Goal: Task Accomplishment & Management: Complete application form

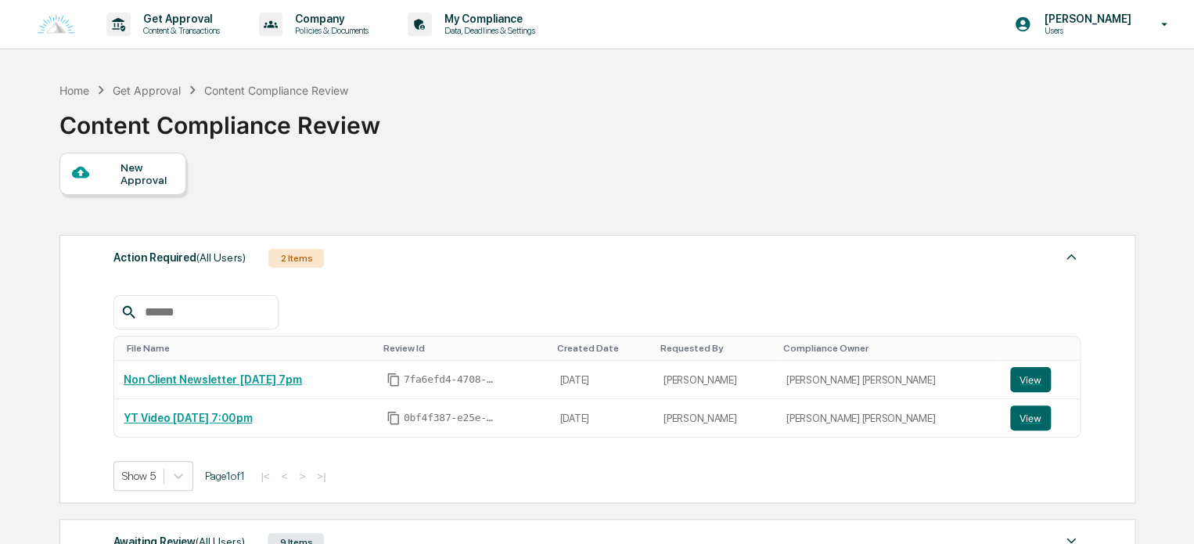
click at [163, 180] on div "New Approval" at bounding box center [147, 173] width 52 height 25
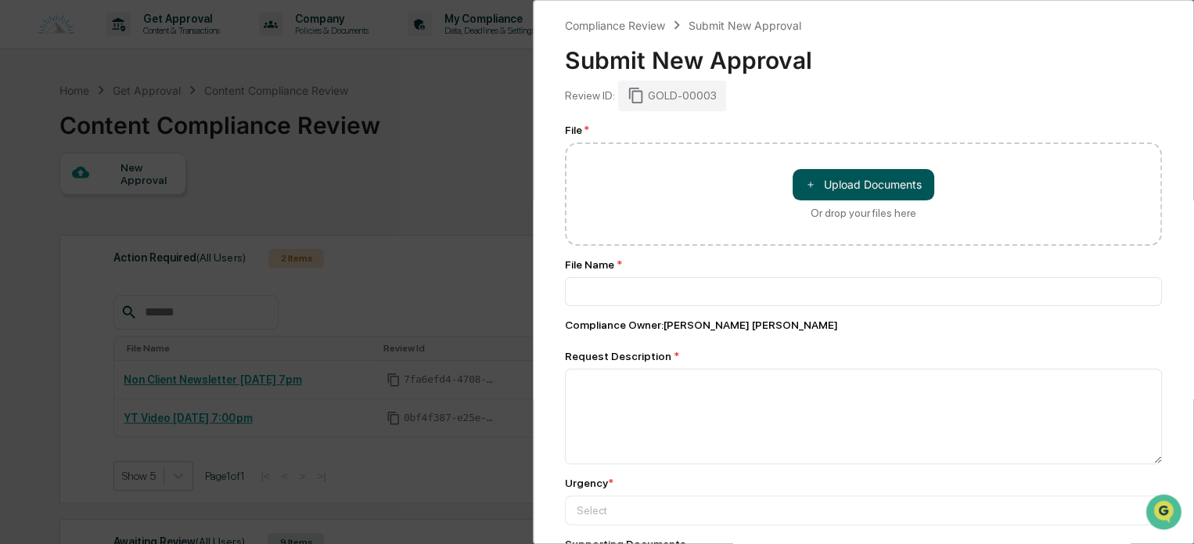
click at [852, 188] on button "＋ Upload Documents" at bounding box center [864, 184] width 142 height 31
type input "**********"
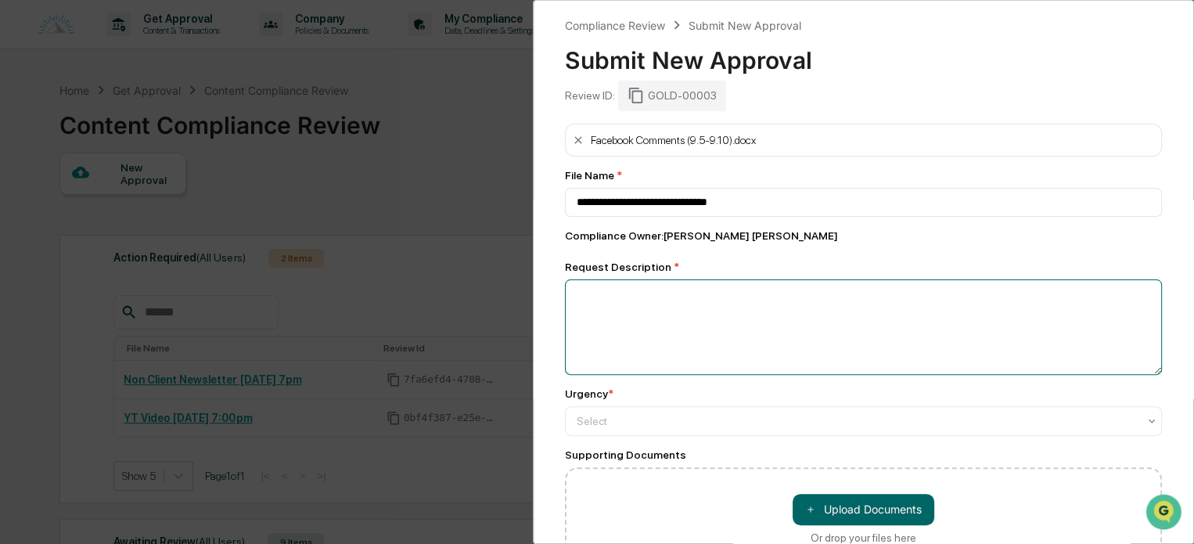
click at [638, 297] on textarea at bounding box center [863, 326] width 597 height 95
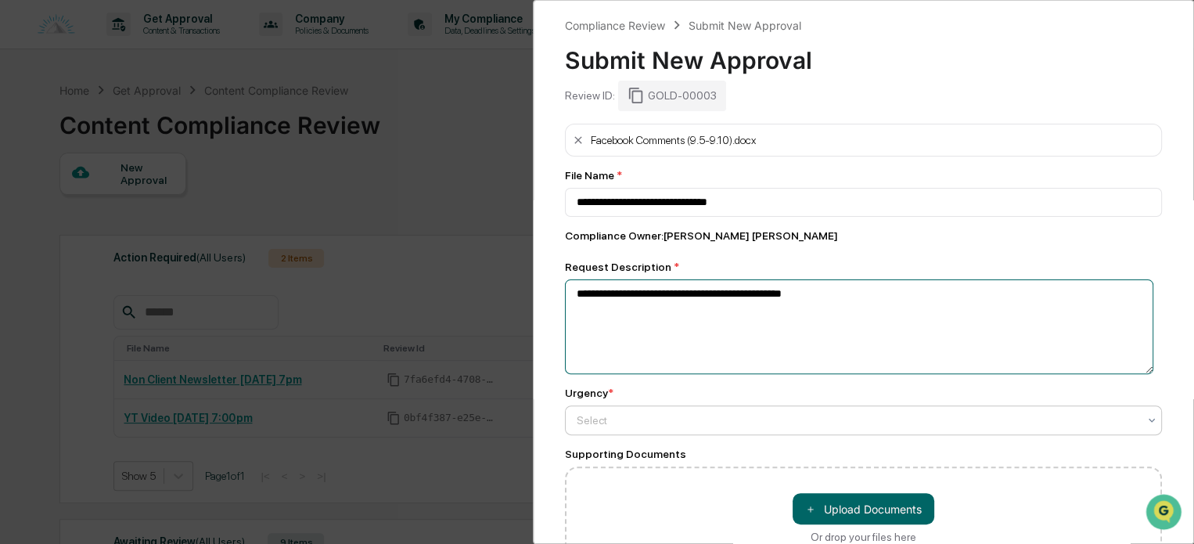
type textarea "**********"
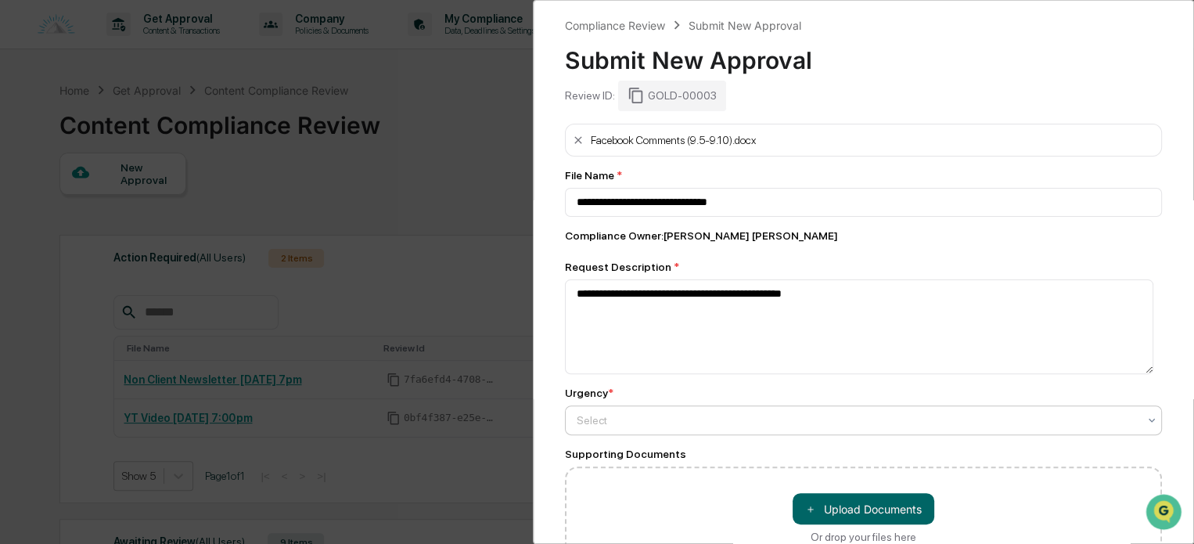
click at [587, 427] on div at bounding box center [857, 421] width 561 height 16
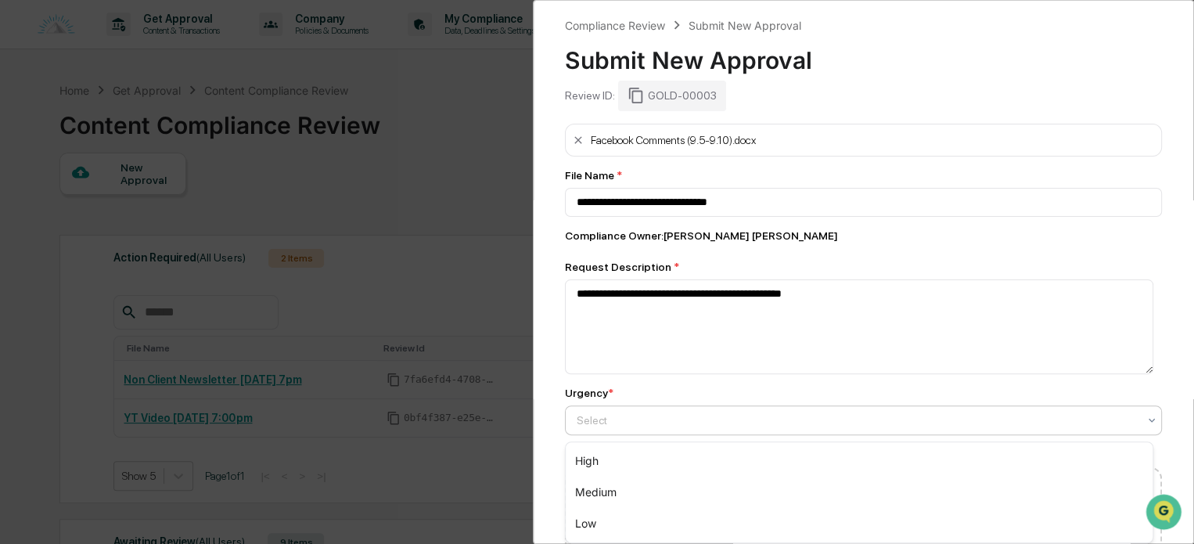
scroll to position [168, 0]
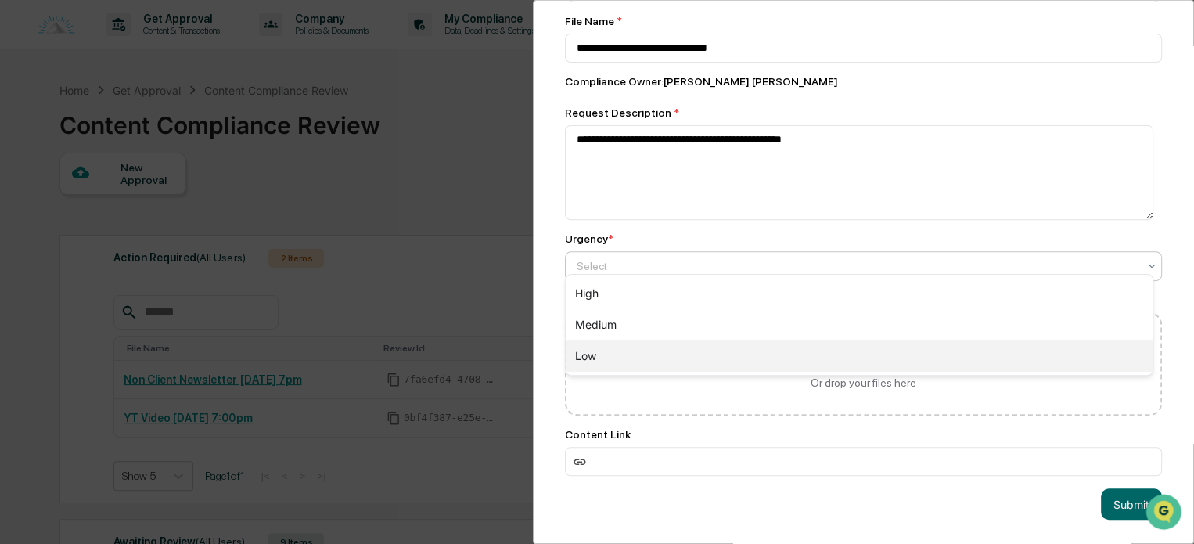
click at [605, 357] on div "Low" at bounding box center [859, 355] width 587 height 31
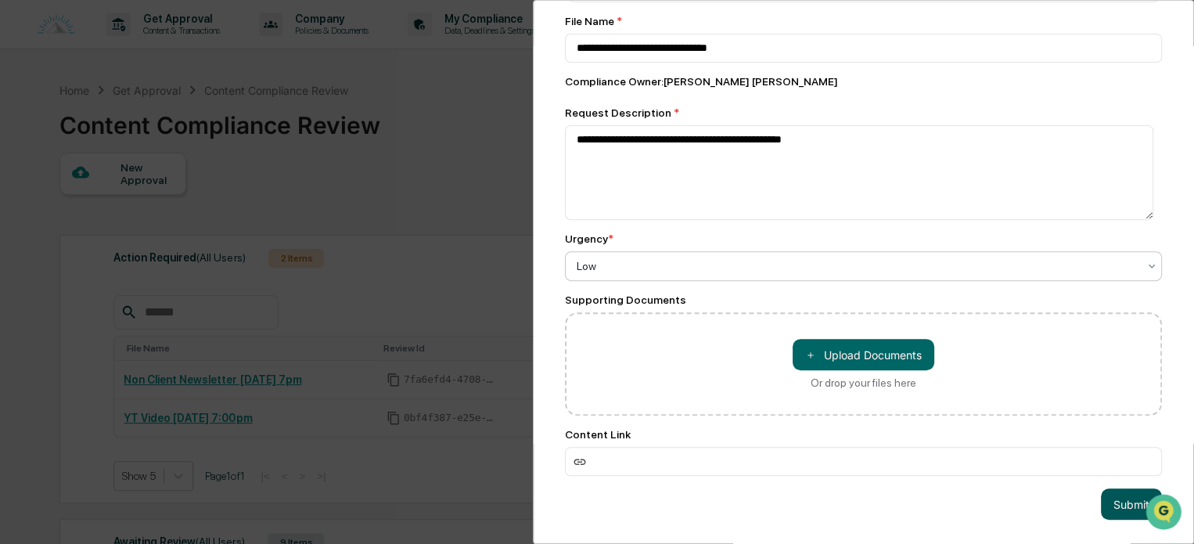
click at [1118, 504] on button "Submit" at bounding box center [1131, 503] width 61 height 31
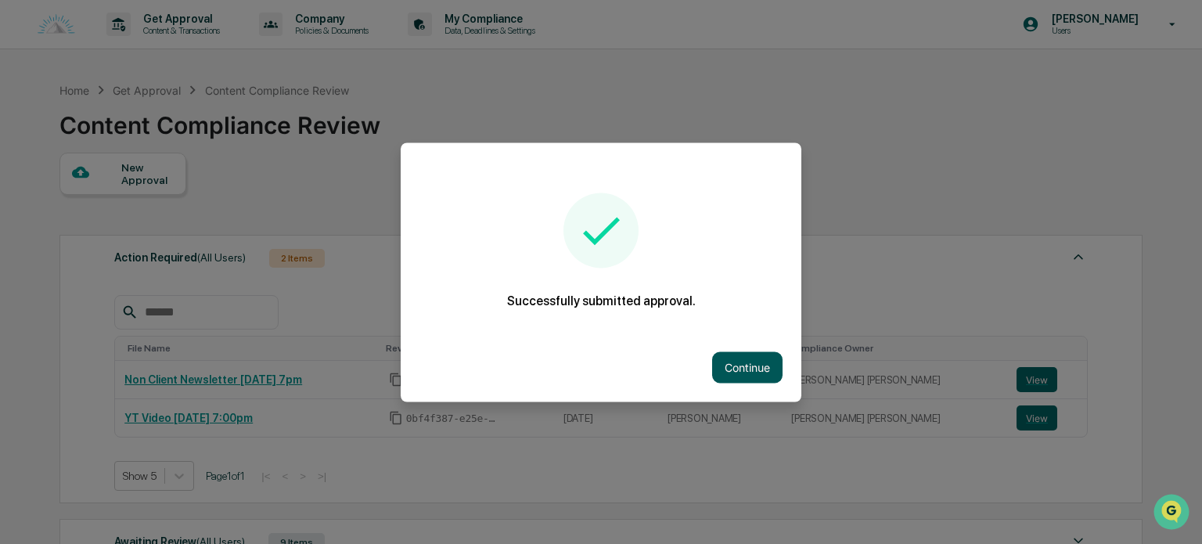
click at [758, 366] on button "Continue" at bounding box center [747, 366] width 70 height 31
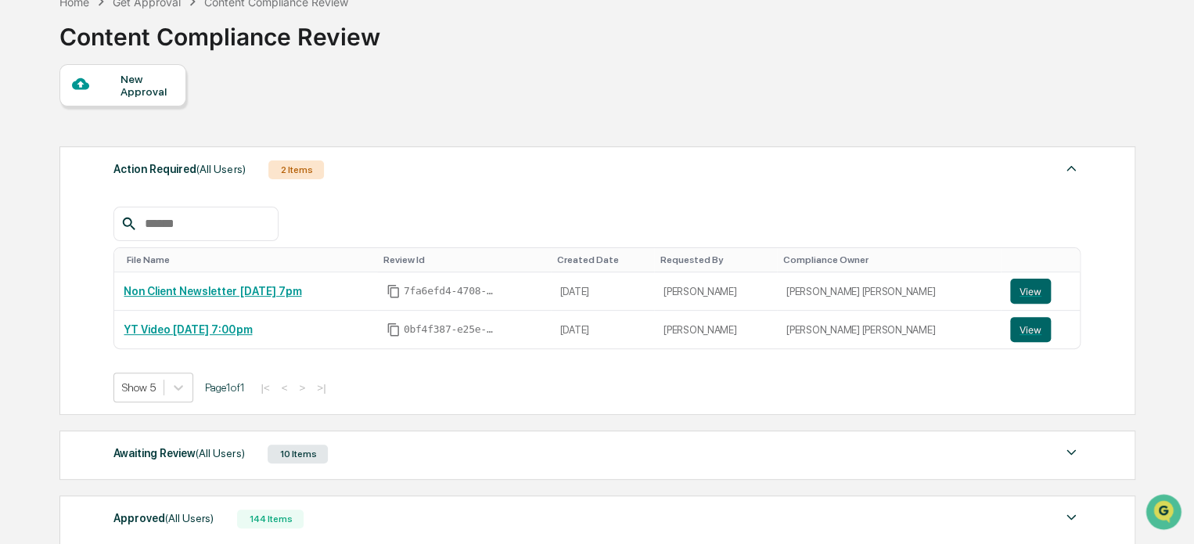
scroll to position [157, 0]
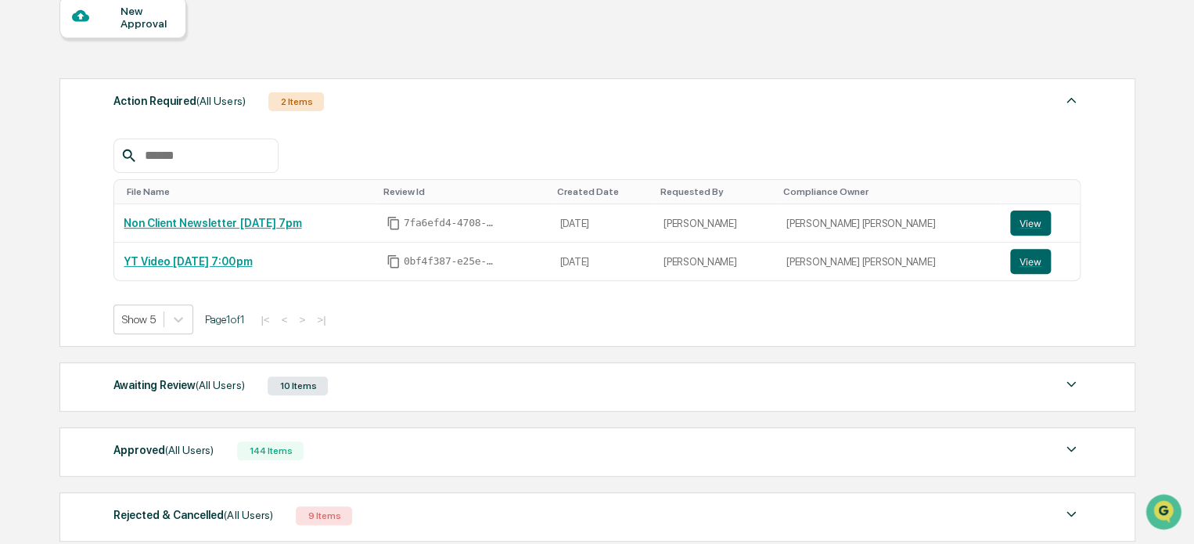
click at [387, 387] on div "Awaiting Review (All Users) 10 Items" at bounding box center [596, 386] width 967 height 22
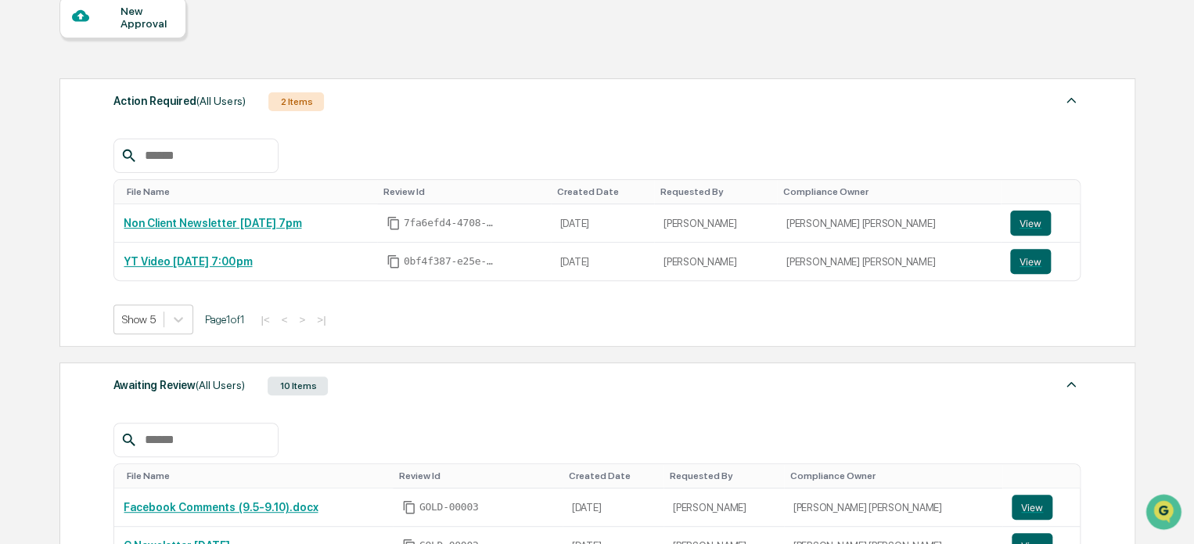
click at [387, 388] on div "Awaiting Review (All Users) 10 Items" at bounding box center [596, 386] width 967 height 22
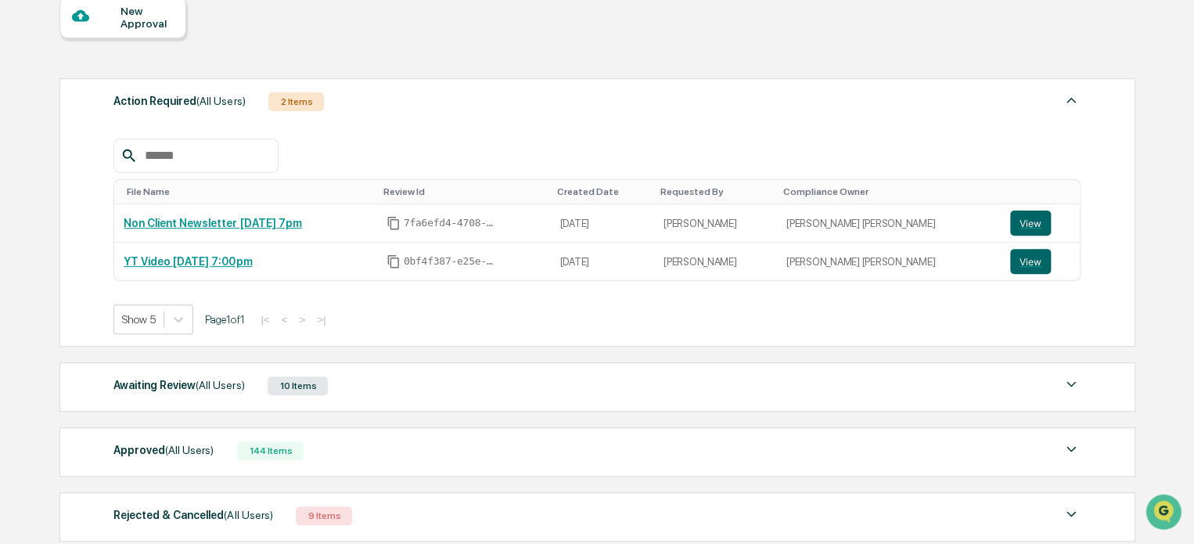
click at [395, 103] on div "Action Required (All Users) 2 Items" at bounding box center [596, 102] width 967 height 22
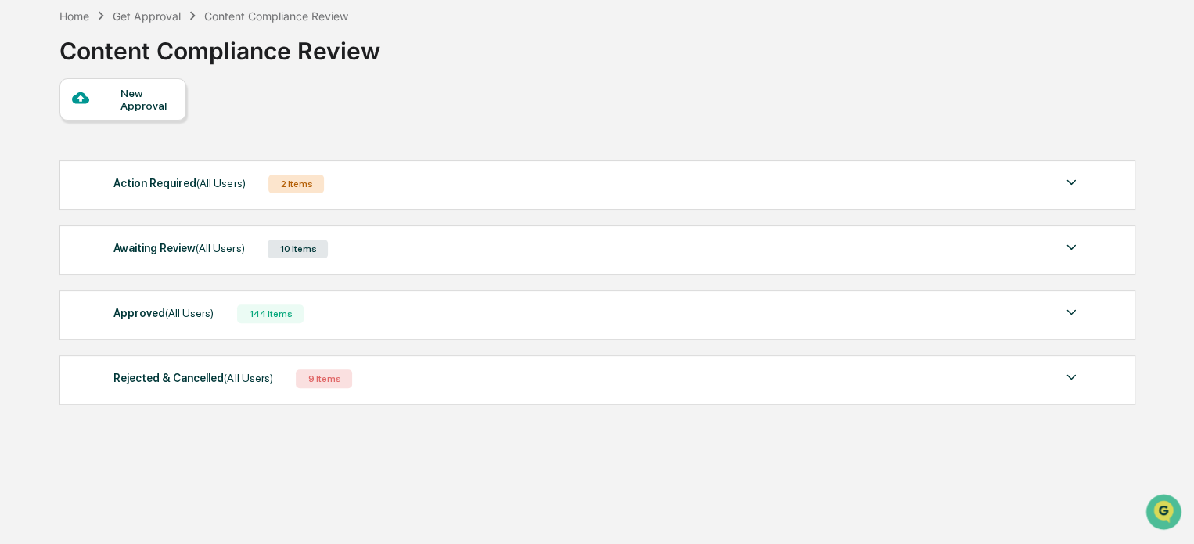
click at [358, 255] on div "Awaiting Review (All Users) 10 Items" at bounding box center [596, 249] width 967 height 22
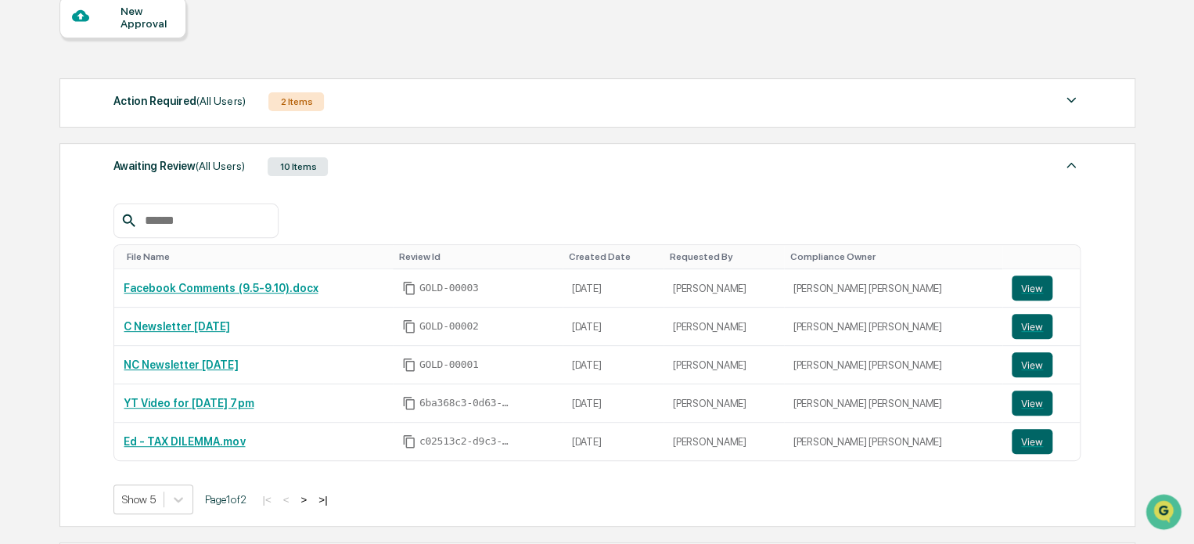
click at [332, 503] on button ">|" at bounding box center [323, 499] width 18 height 13
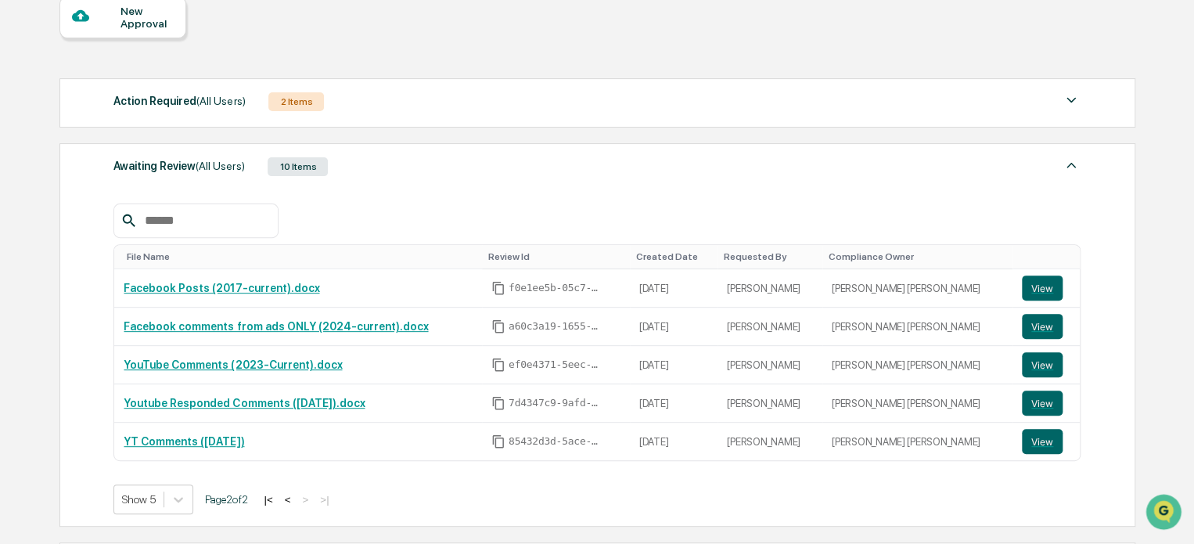
click at [296, 500] on button "<" at bounding box center [288, 499] width 16 height 13
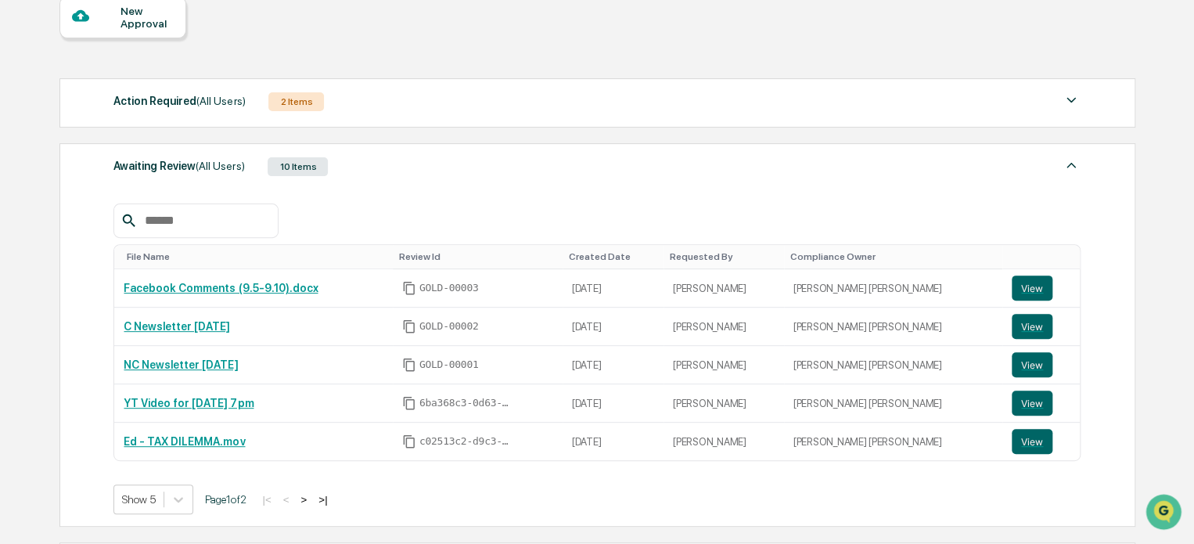
click at [312, 497] on button ">" at bounding box center [304, 499] width 16 height 13
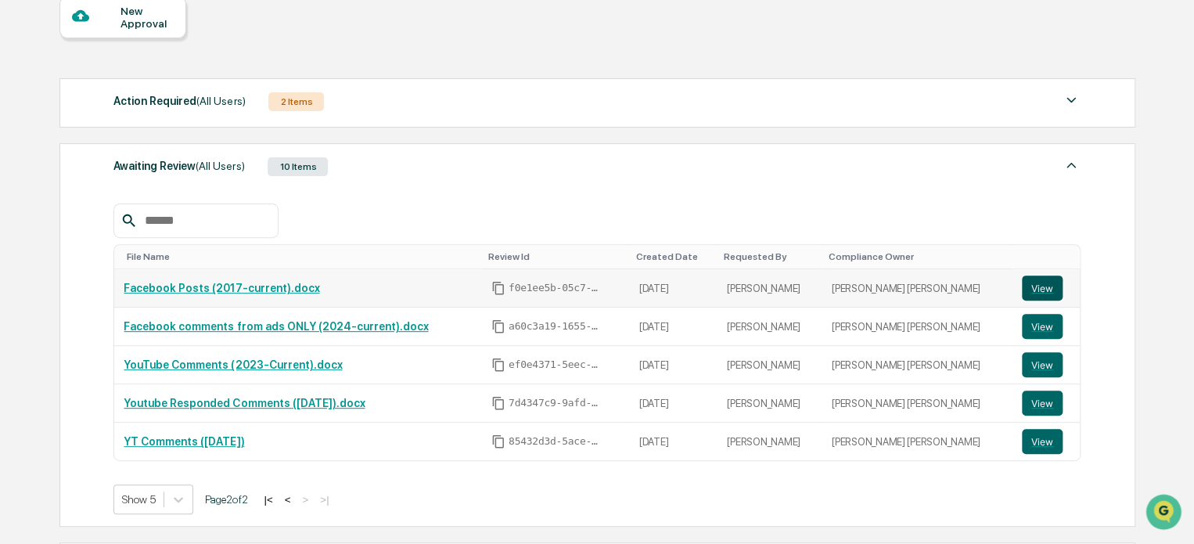
drag, startPoint x: 283, startPoint y: 291, endPoint x: 1018, endPoint y: 289, distance: 735.0
click at [1022, 289] on button "View" at bounding box center [1042, 288] width 41 height 25
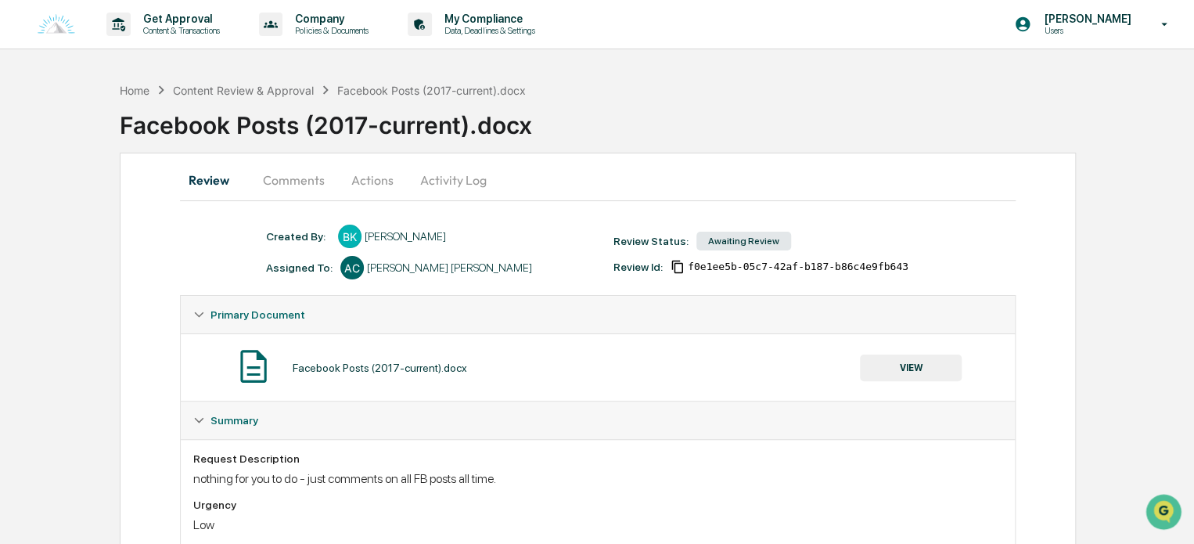
click at [373, 178] on button "Actions" at bounding box center [372, 180] width 70 height 38
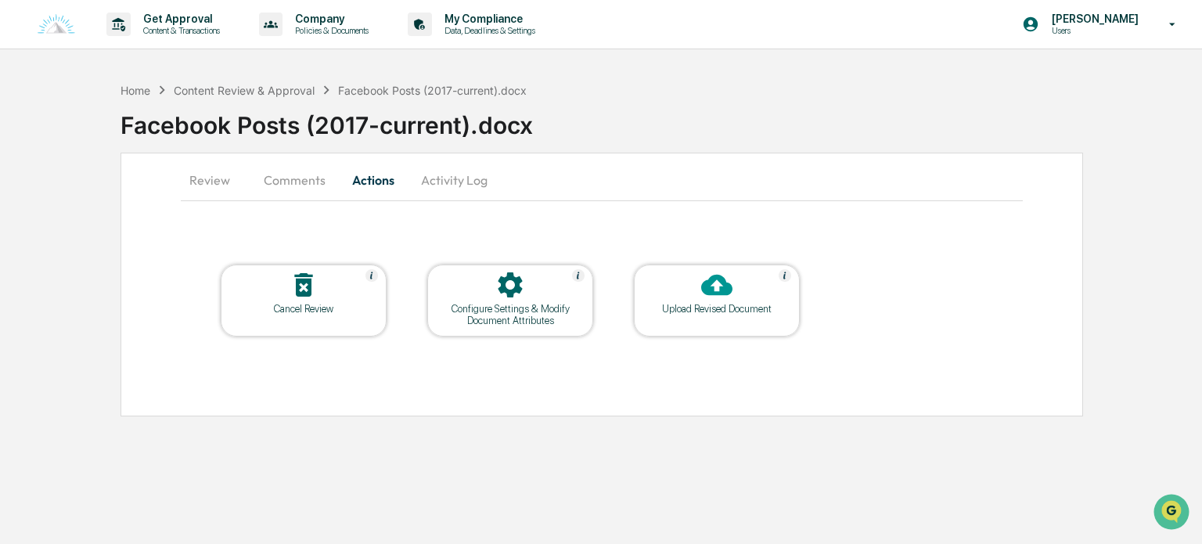
click at [543, 294] on div at bounding box center [510, 286] width 157 height 34
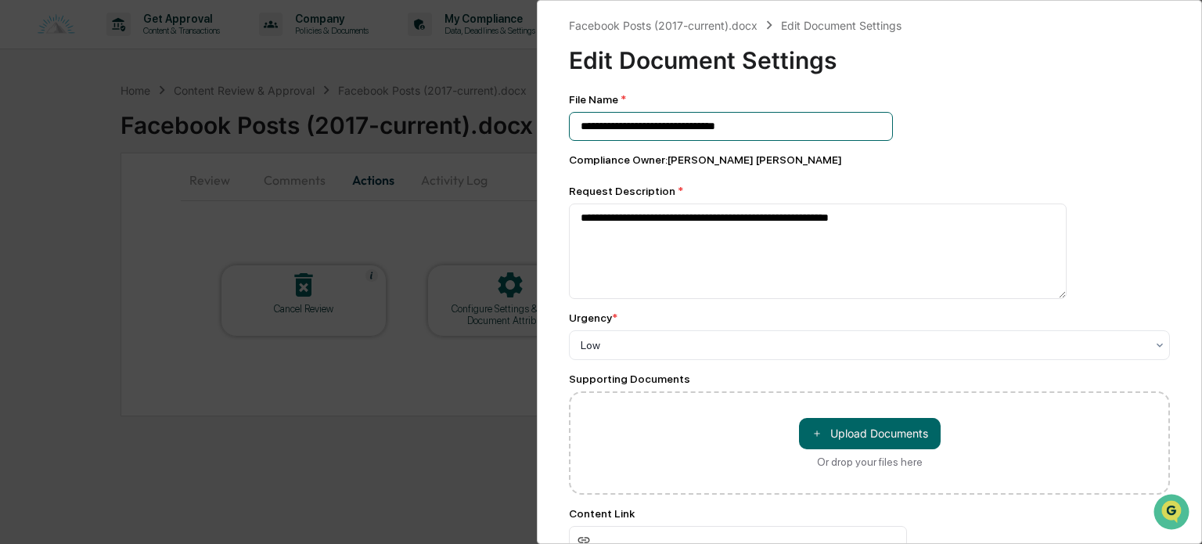
click at [665, 124] on input "**********" at bounding box center [731, 126] width 324 height 29
click at [660, 124] on input "**********" at bounding box center [731, 126] width 324 height 29
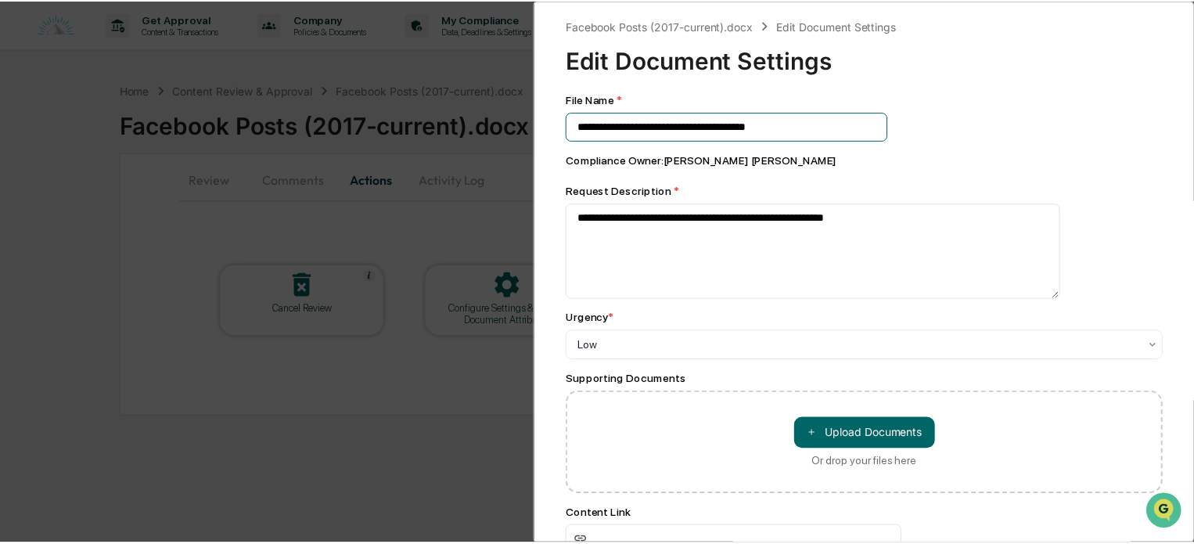
scroll to position [92, 0]
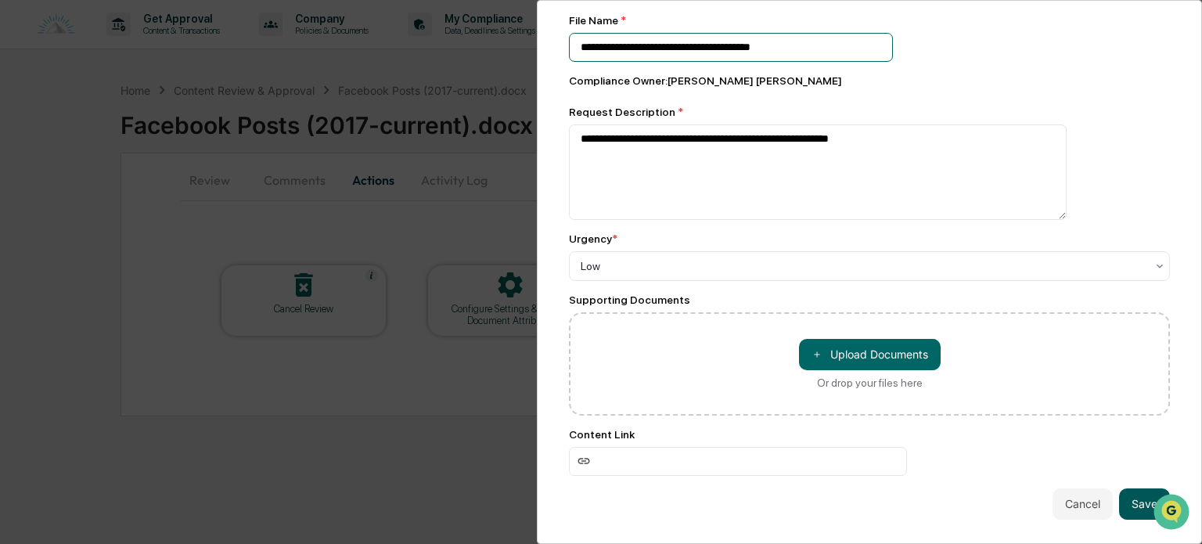
type input "**********"
click at [1125, 492] on button "Save" at bounding box center [1144, 503] width 51 height 31
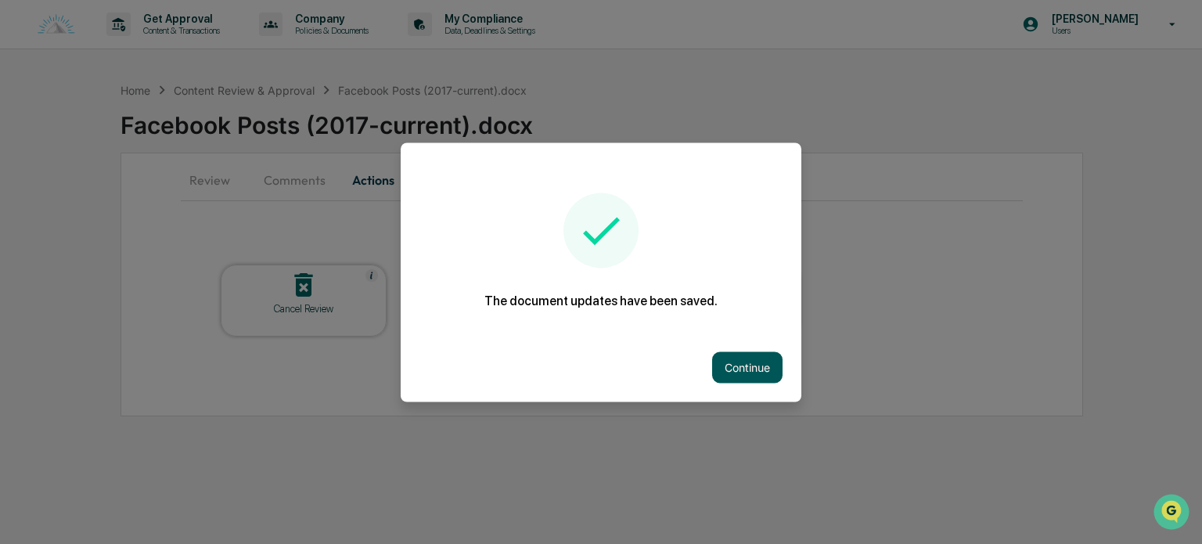
click at [751, 362] on button "Continue" at bounding box center [747, 366] width 70 height 31
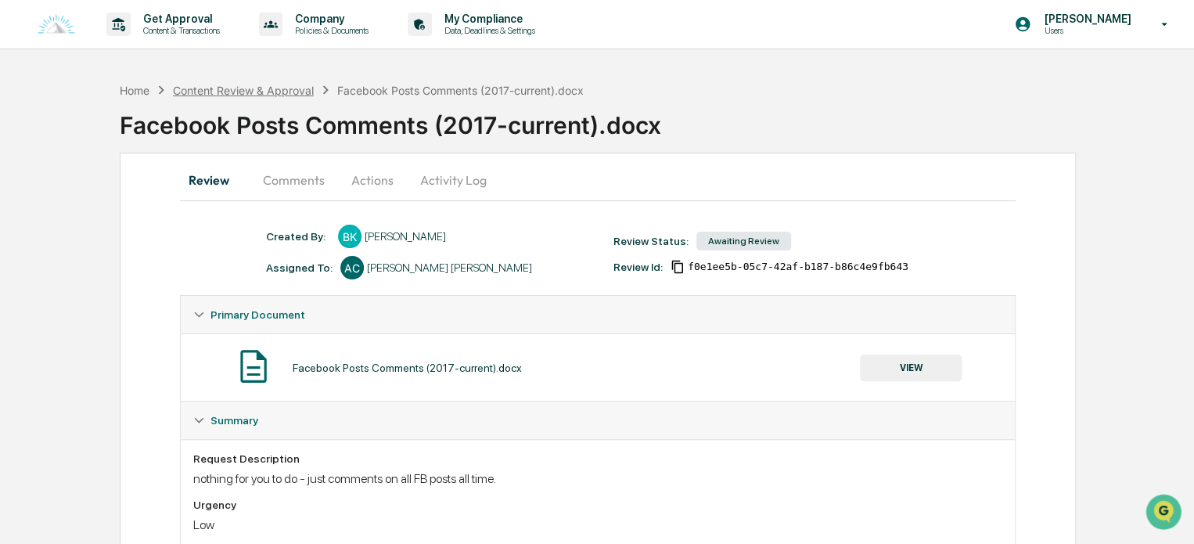
click at [250, 86] on div "Content Review & Approval" at bounding box center [243, 90] width 141 height 13
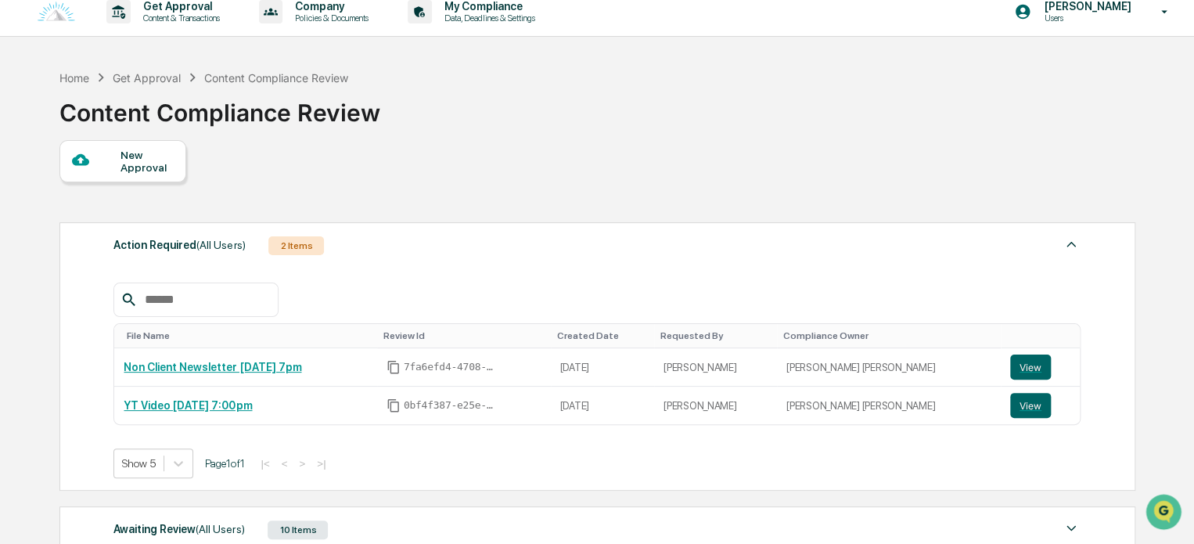
scroll to position [270, 0]
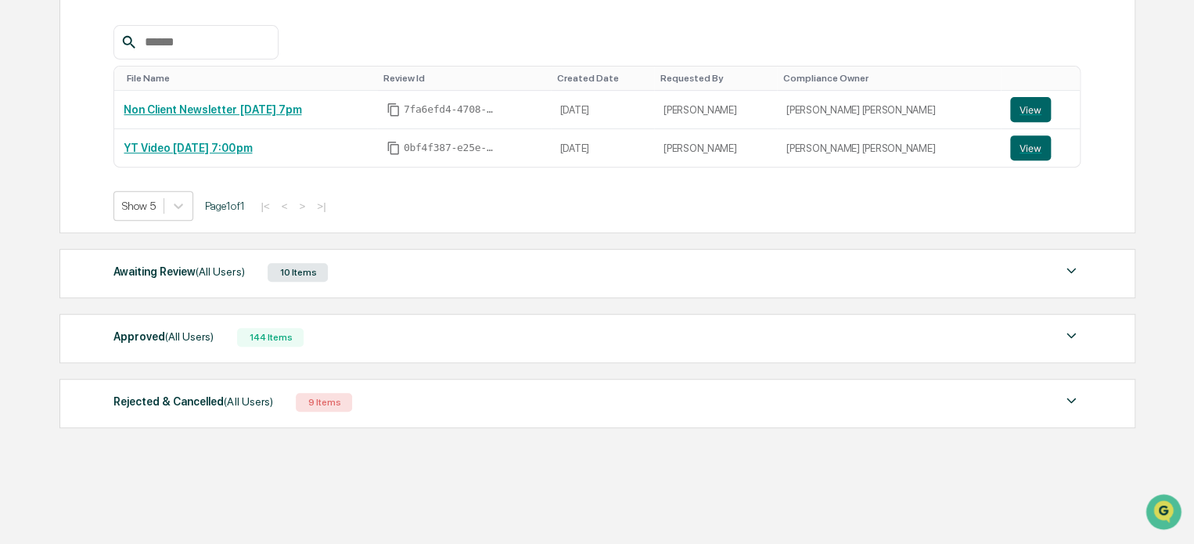
click at [389, 256] on div "Awaiting Review (All Users) 10 Items File Name Review Id Created Date Requested…" at bounding box center [597, 273] width 1076 height 49
click at [389, 263] on div "Awaiting Review (All Users) 10 Items" at bounding box center [596, 272] width 967 height 22
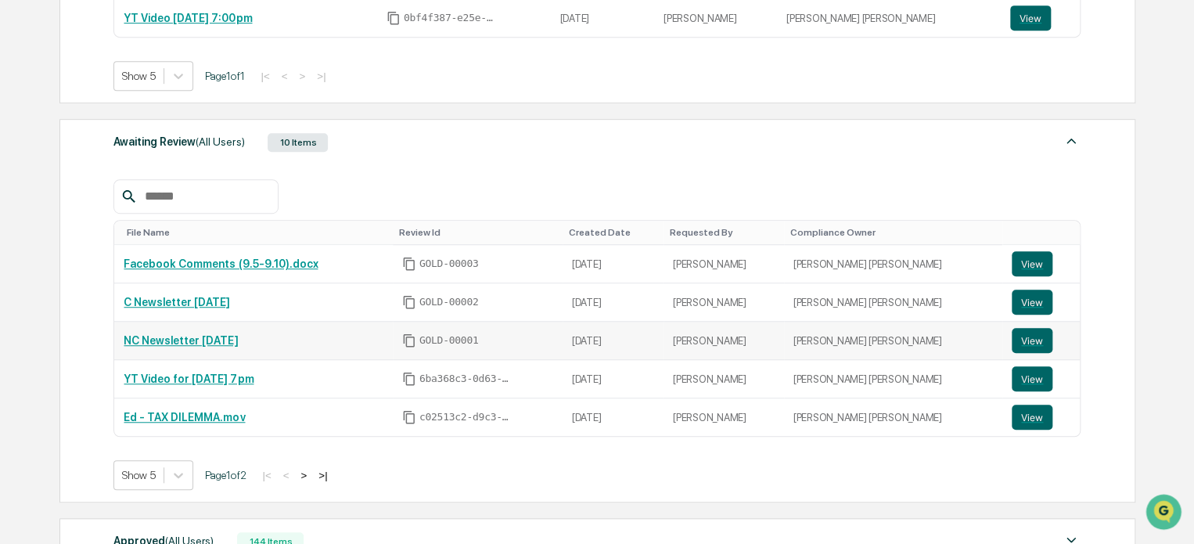
scroll to position [427, 0]
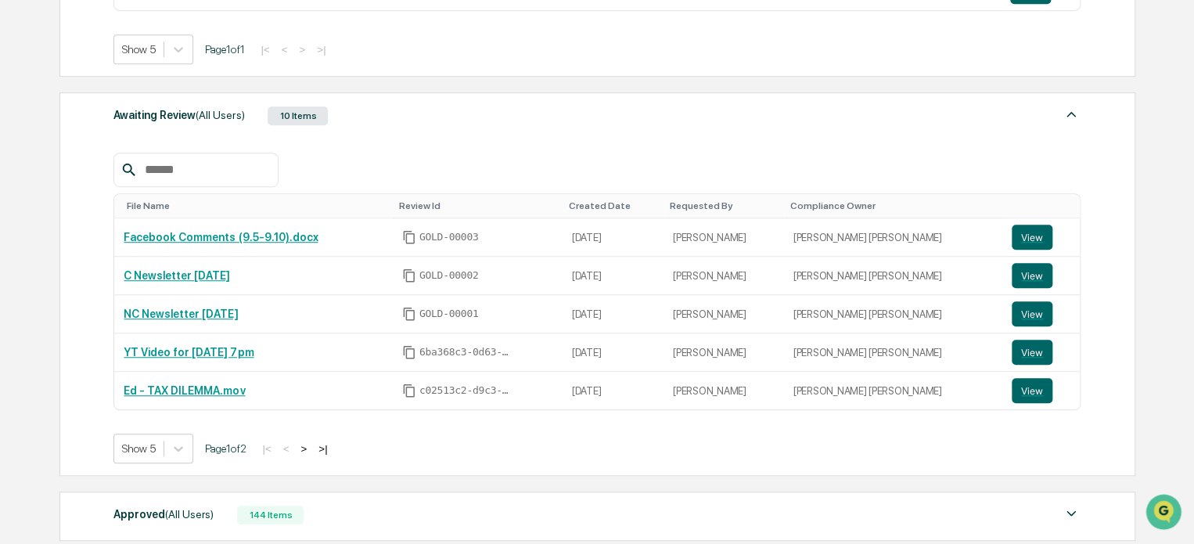
click at [311, 446] on button ">" at bounding box center [304, 448] width 16 height 13
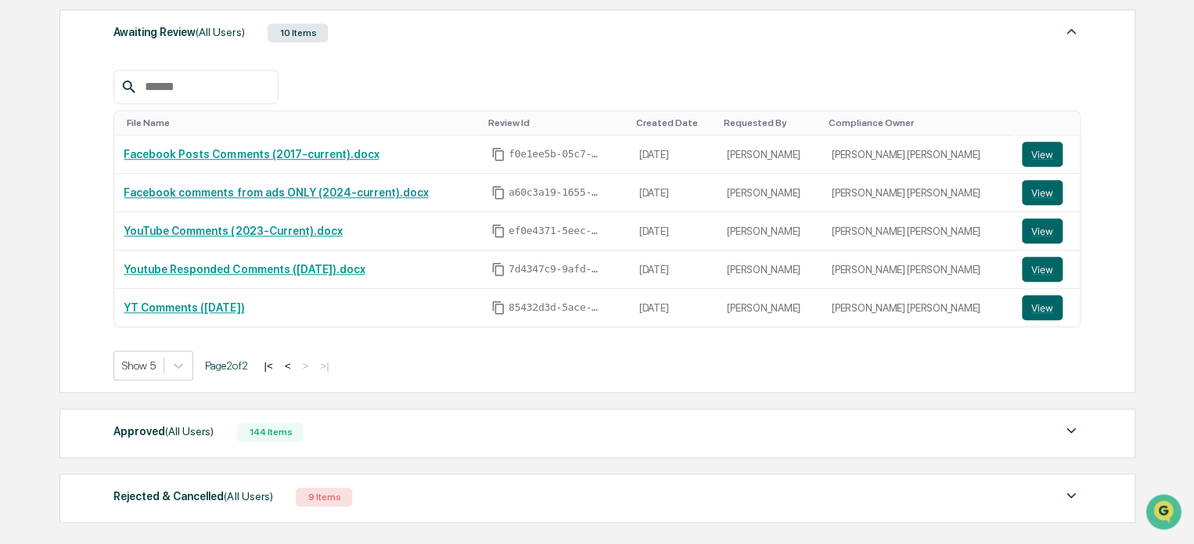
scroll to position [603, 0]
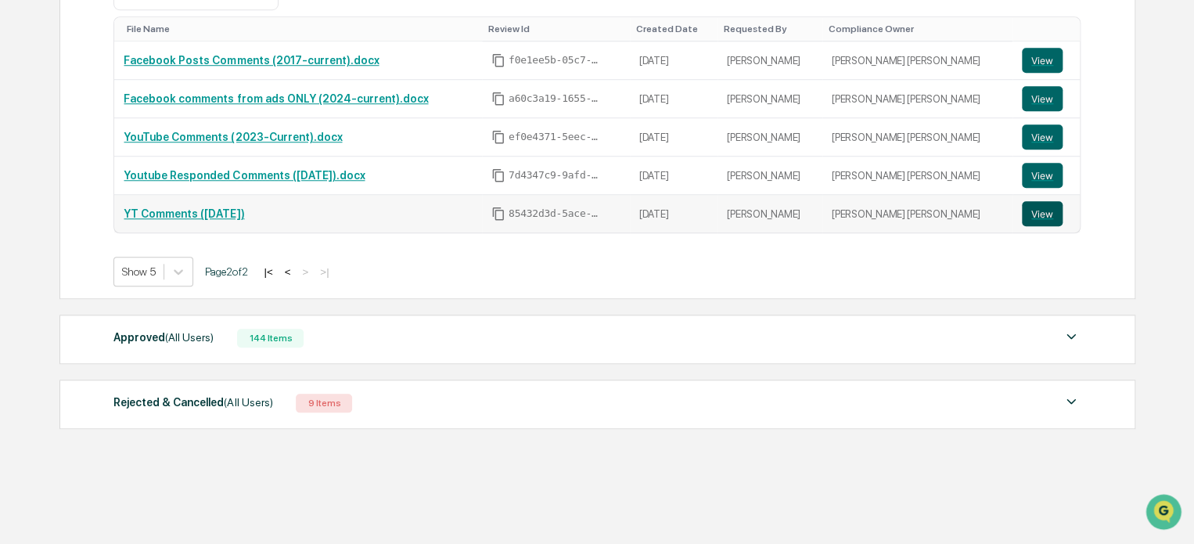
click at [1033, 215] on button "View" at bounding box center [1042, 213] width 41 height 25
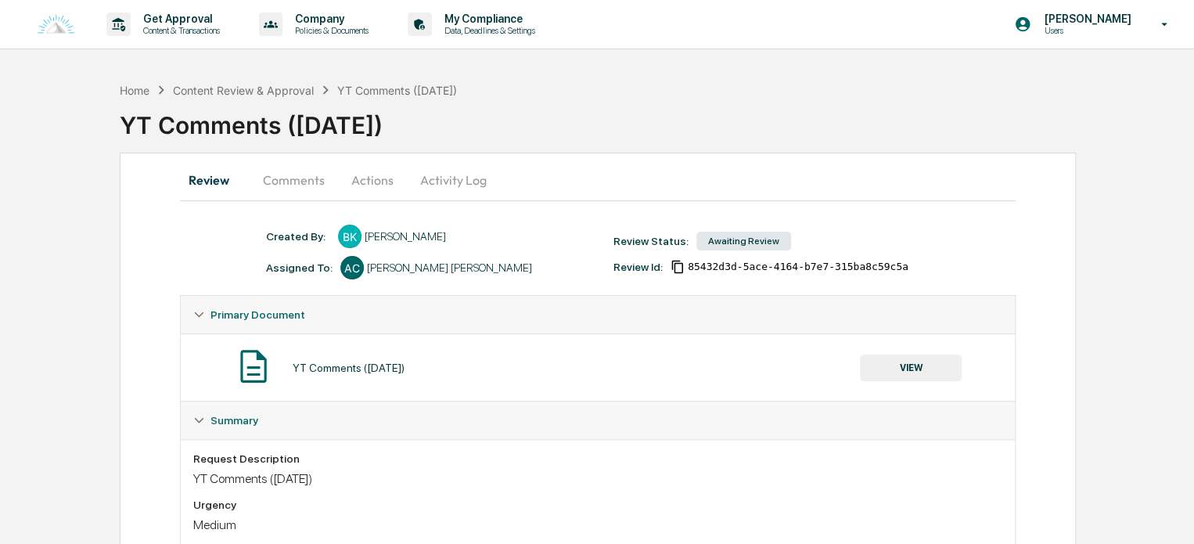
click at [368, 182] on button "Actions" at bounding box center [372, 180] width 70 height 38
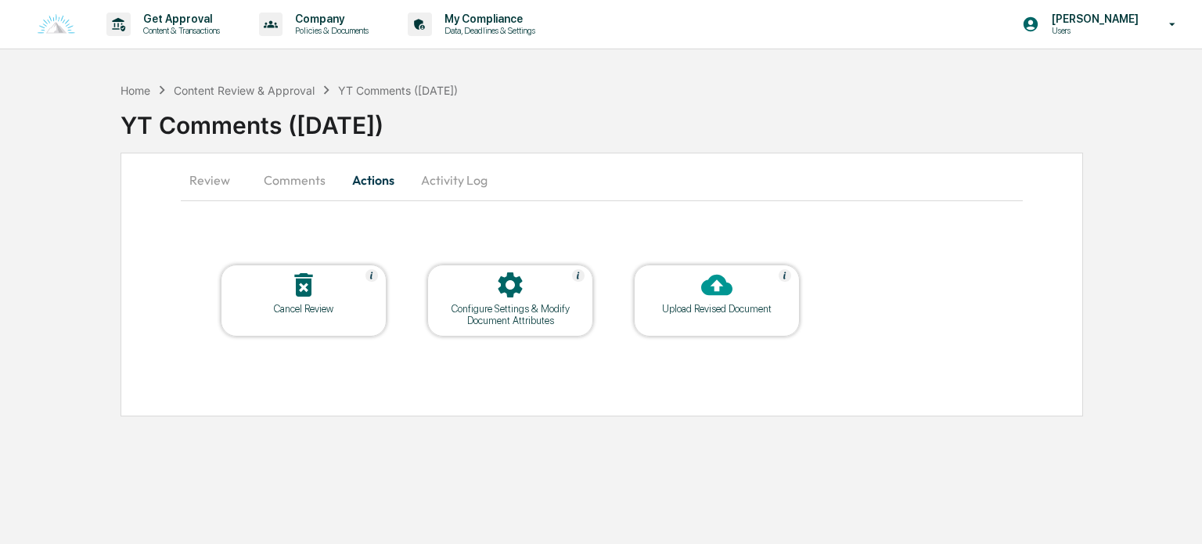
click at [521, 308] on div "Configure Settings & Modify Document Attributes" at bounding box center [510, 314] width 141 height 23
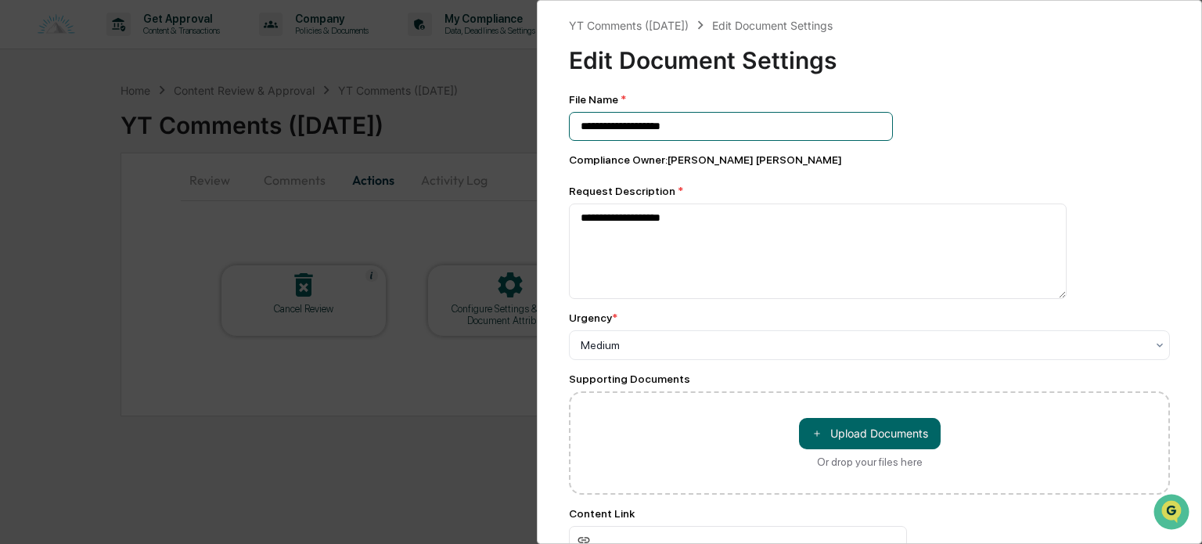
click at [596, 128] on input "**********" at bounding box center [731, 126] width 324 height 29
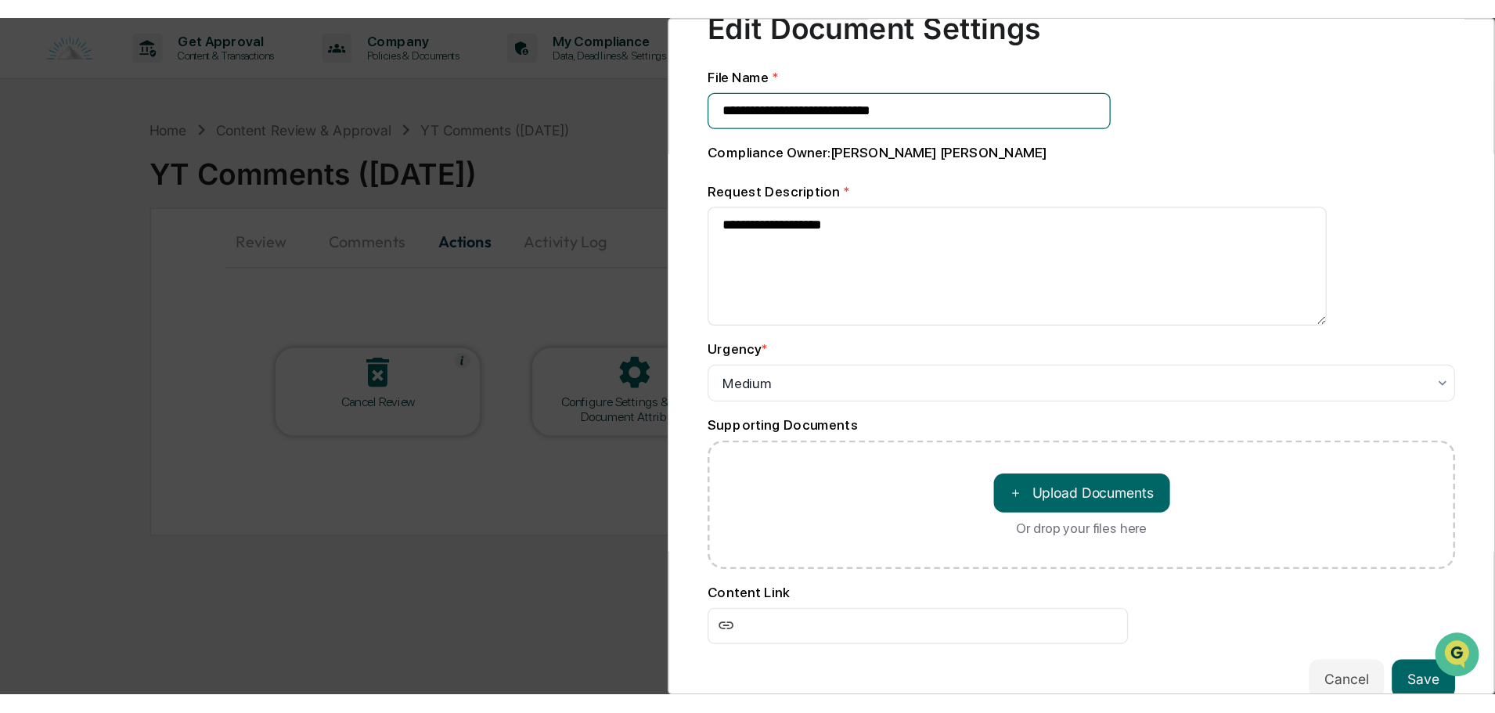
scroll to position [92, 0]
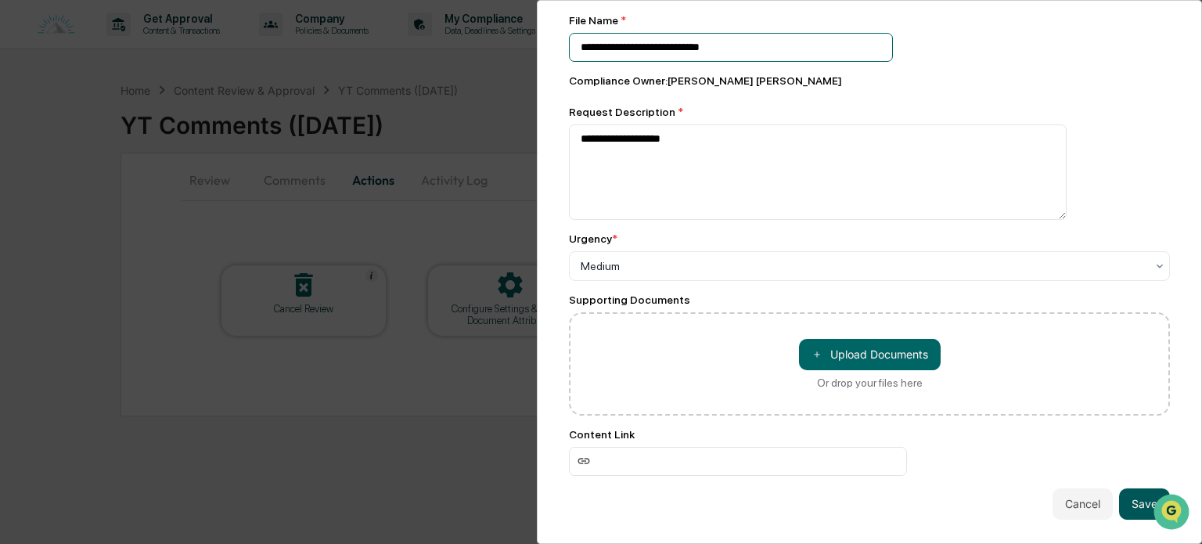
type input "**********"
click at [1133, 504] on button "Save" at bounding box center [1144, 503] width 51 height 31
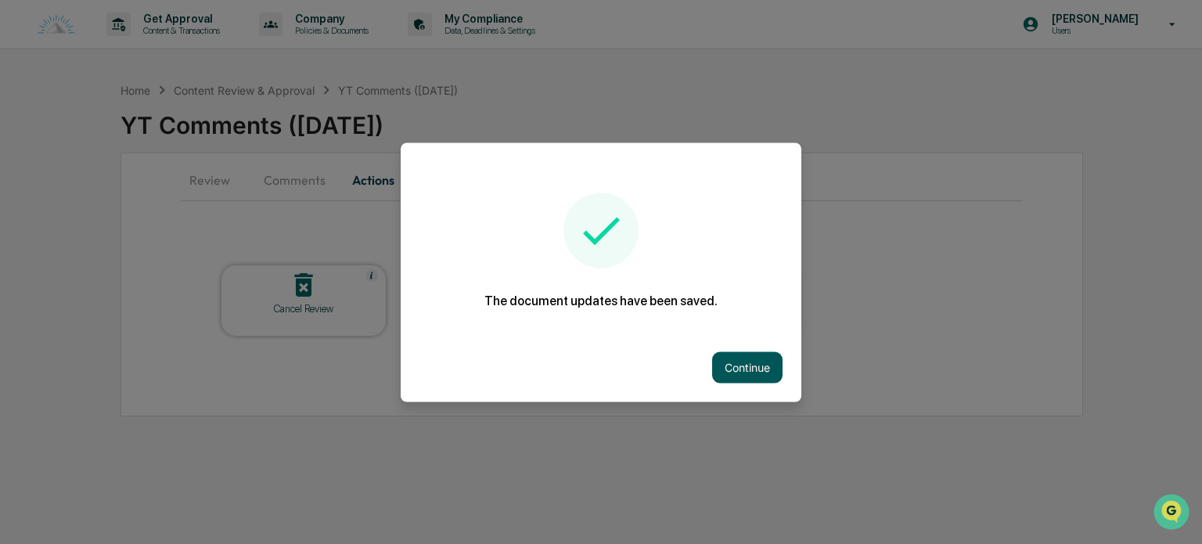
click at [739, 370] on button "Continue" at bounding box center [747, 366] width 70 height 31
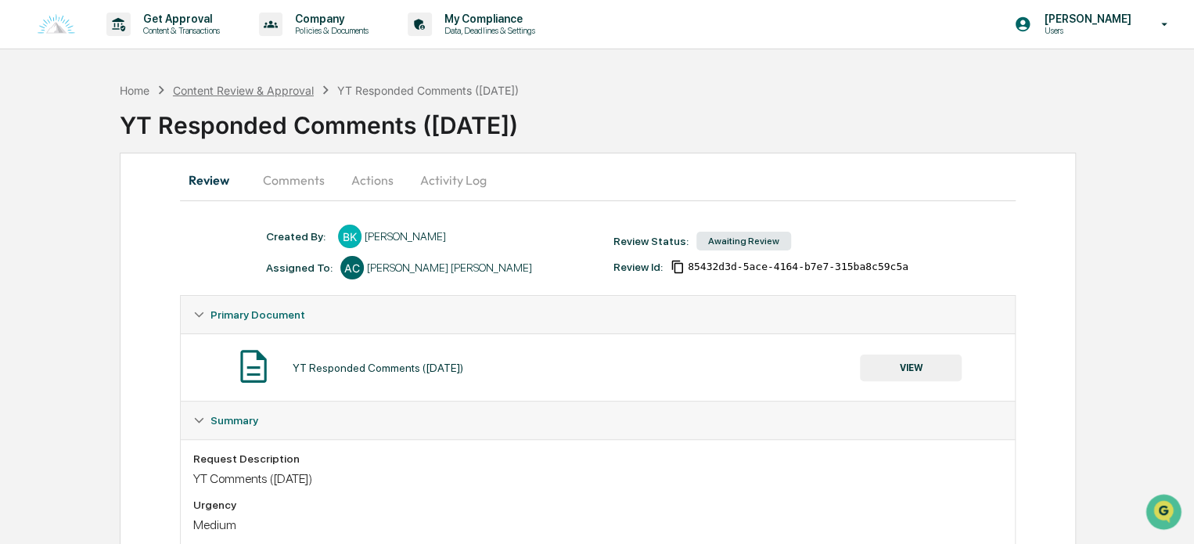
click at [266, 88] on div "Content Review & Approval" at bounding box center [243, 90] width 141 height 13
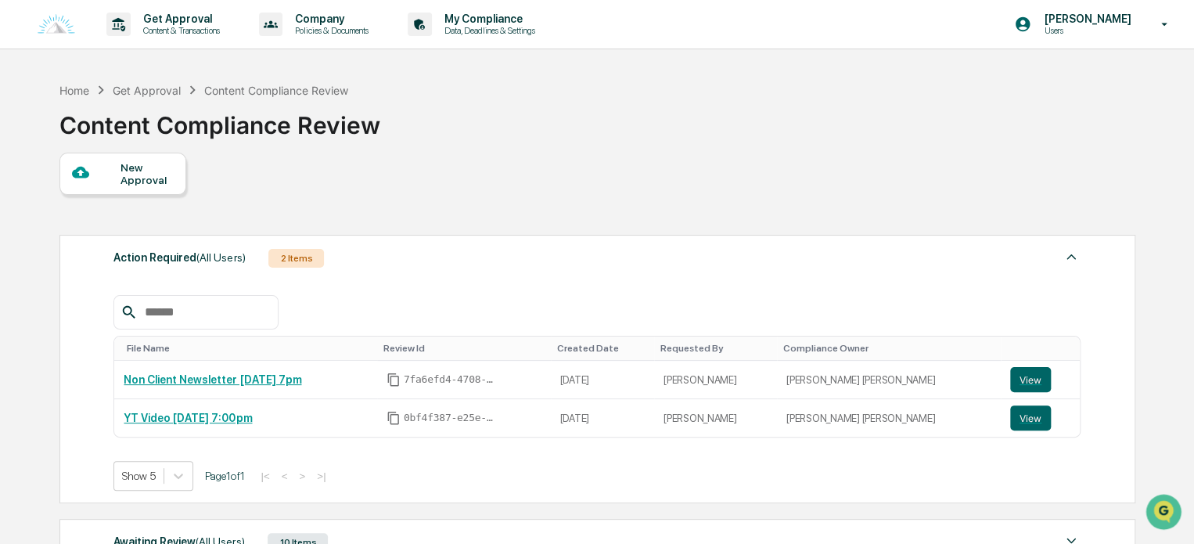
click at [375, 262] on div "Action Required (All Users) 2 Items" at bounding box center [596, 258] width 967 height 22
